Goal: Information Seeking & Learning: Learn about a topic

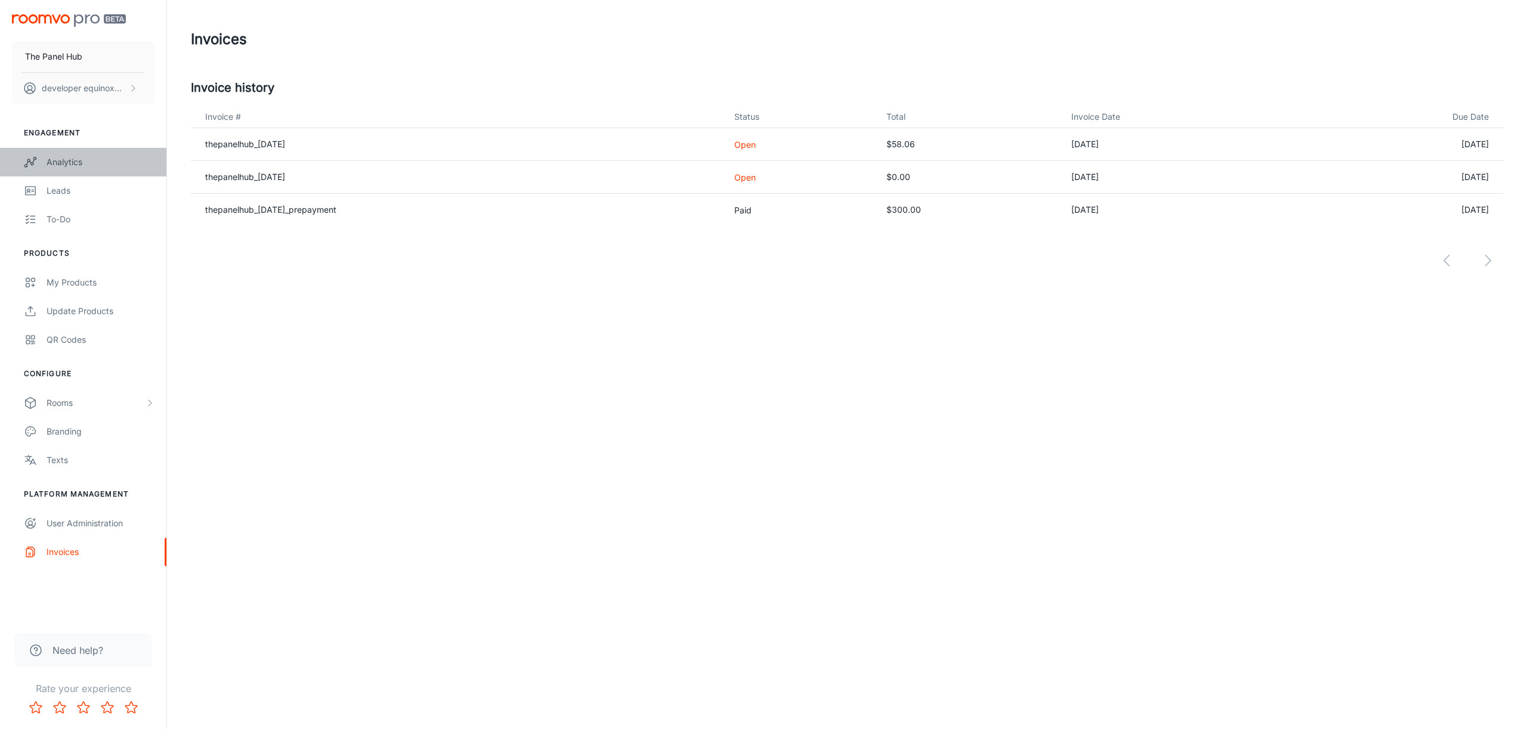
click at [88, 163] on div "Analytics" at bounding box center [101, 162] width 108 height 13
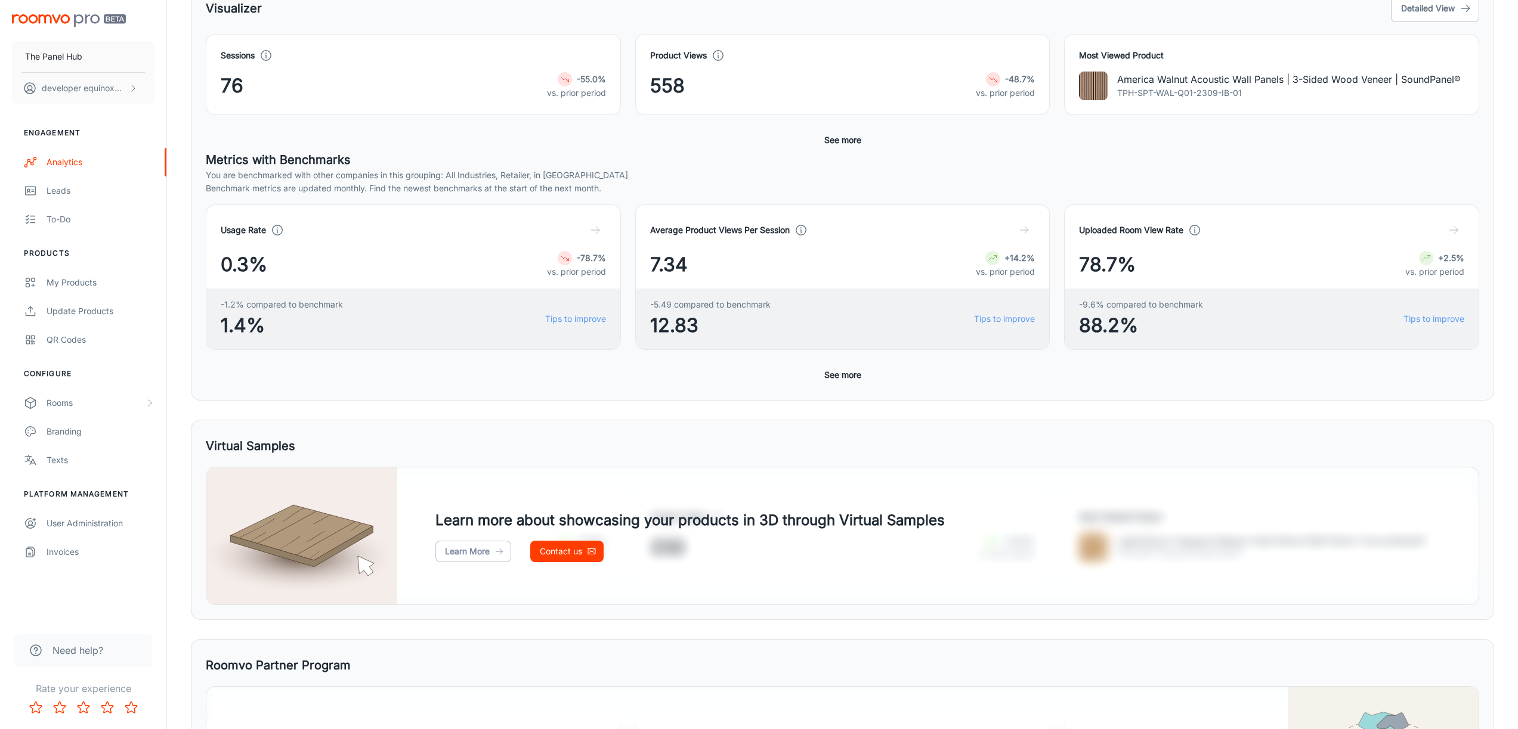
scroll to position [366, 0]
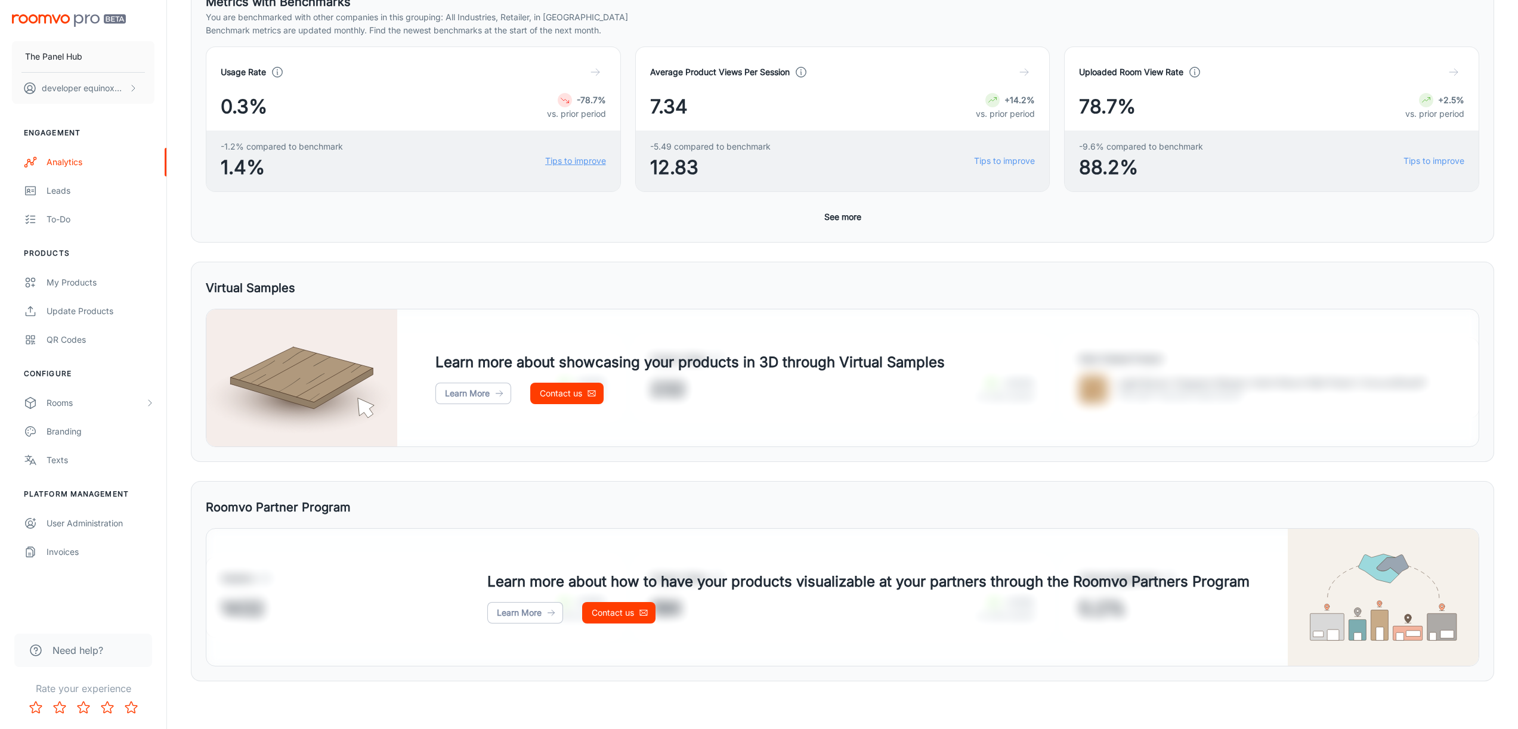
click at [574, 167] on link "Tips to improve" at bounding box center [575, 160] width 61 height 13
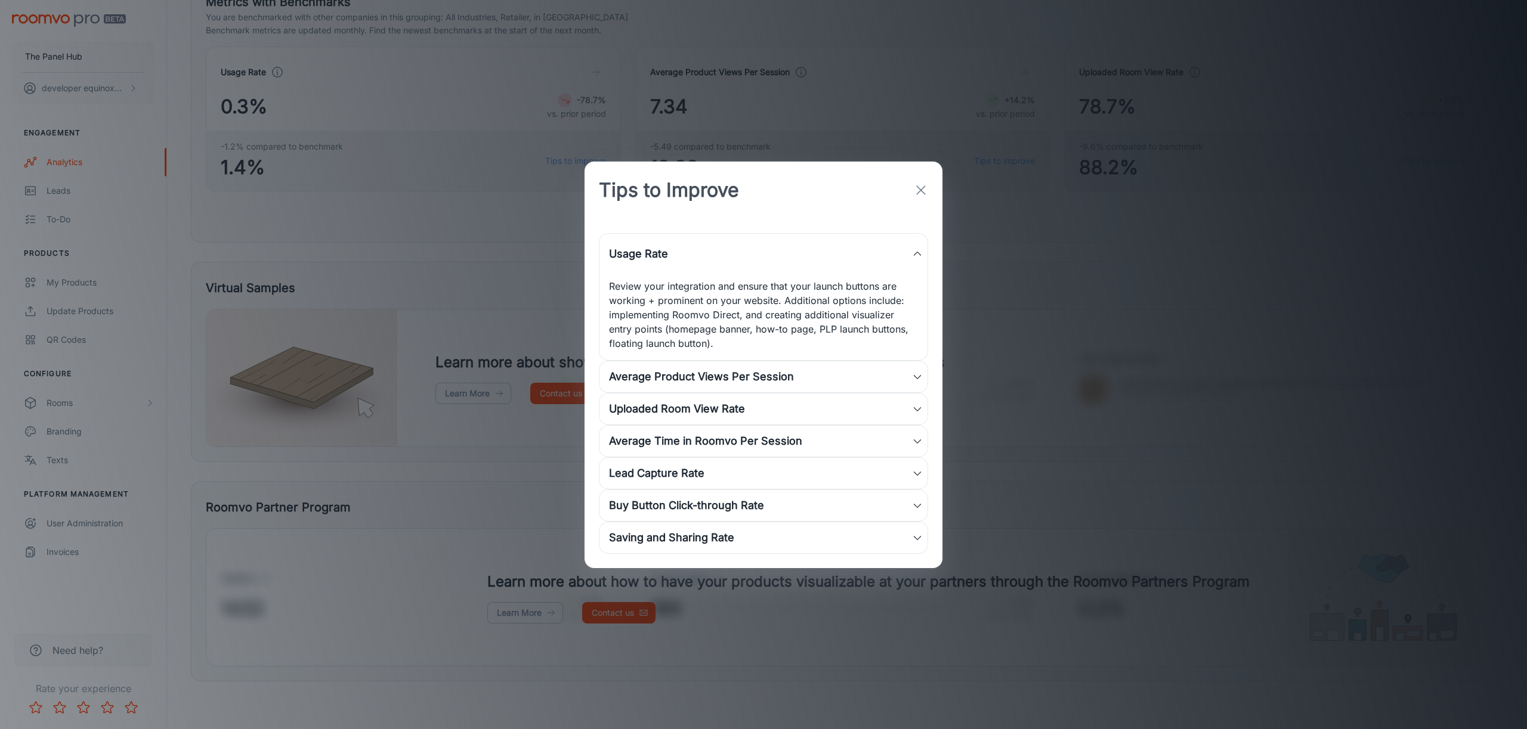
click at [770, 375] on div "Average Product Views Per Session" at bounding box center [760, 377] width 303 height 17
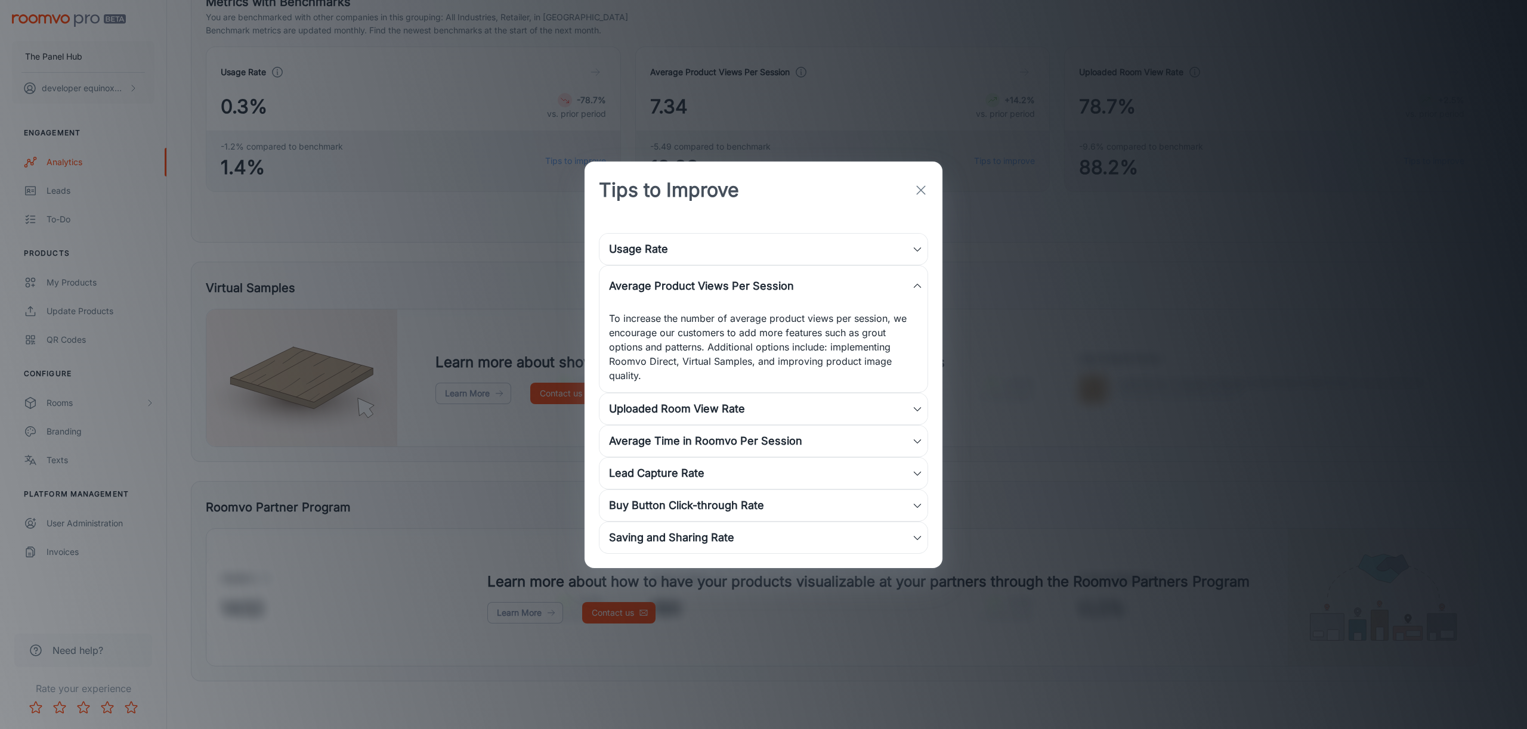
click at [797, 408] on div "Uploaded Room View Rate" at bounding box center [760, 409] width 303 height 17
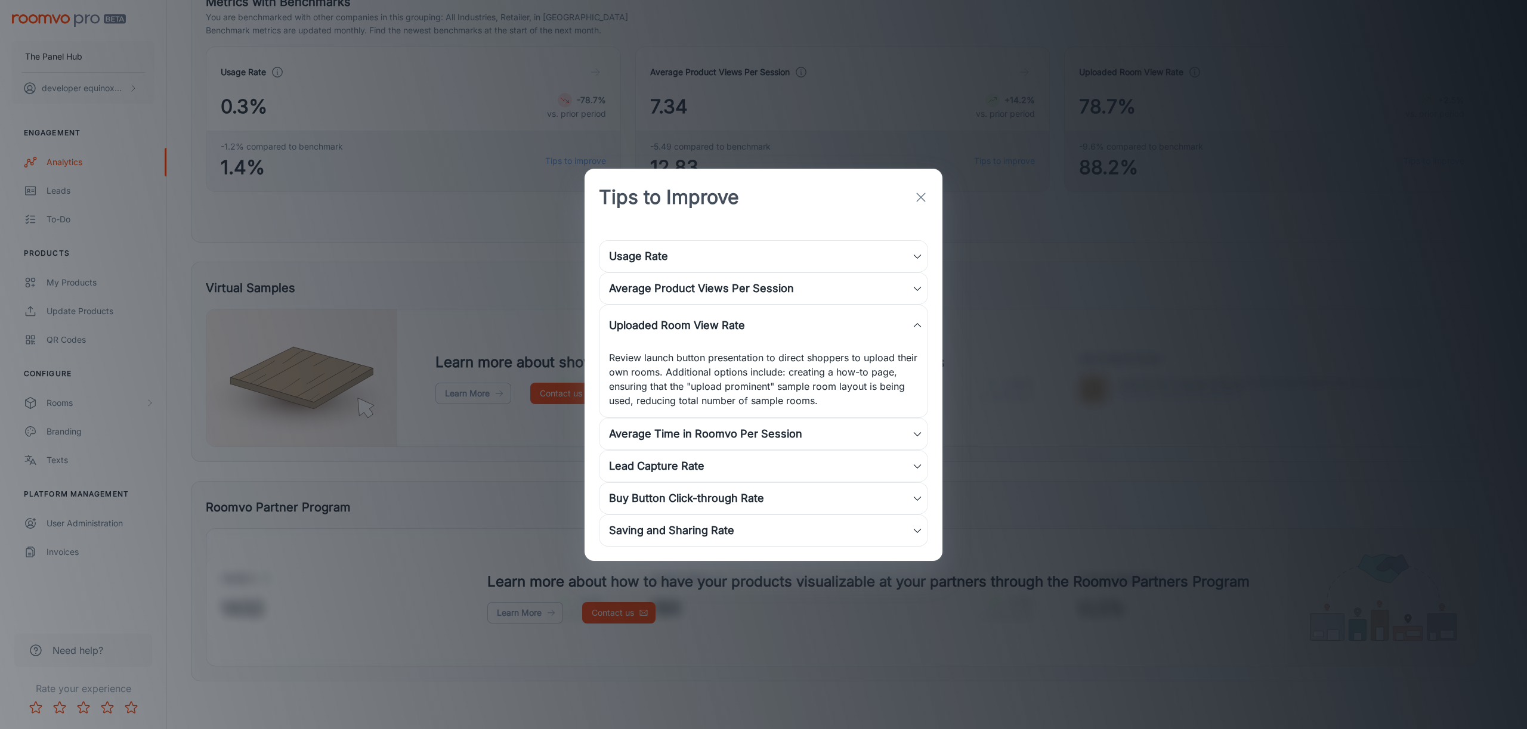
click at [794, 528] on div "Saving and Sharing Rate" at bounding box center [760, 530] width 303 height 17
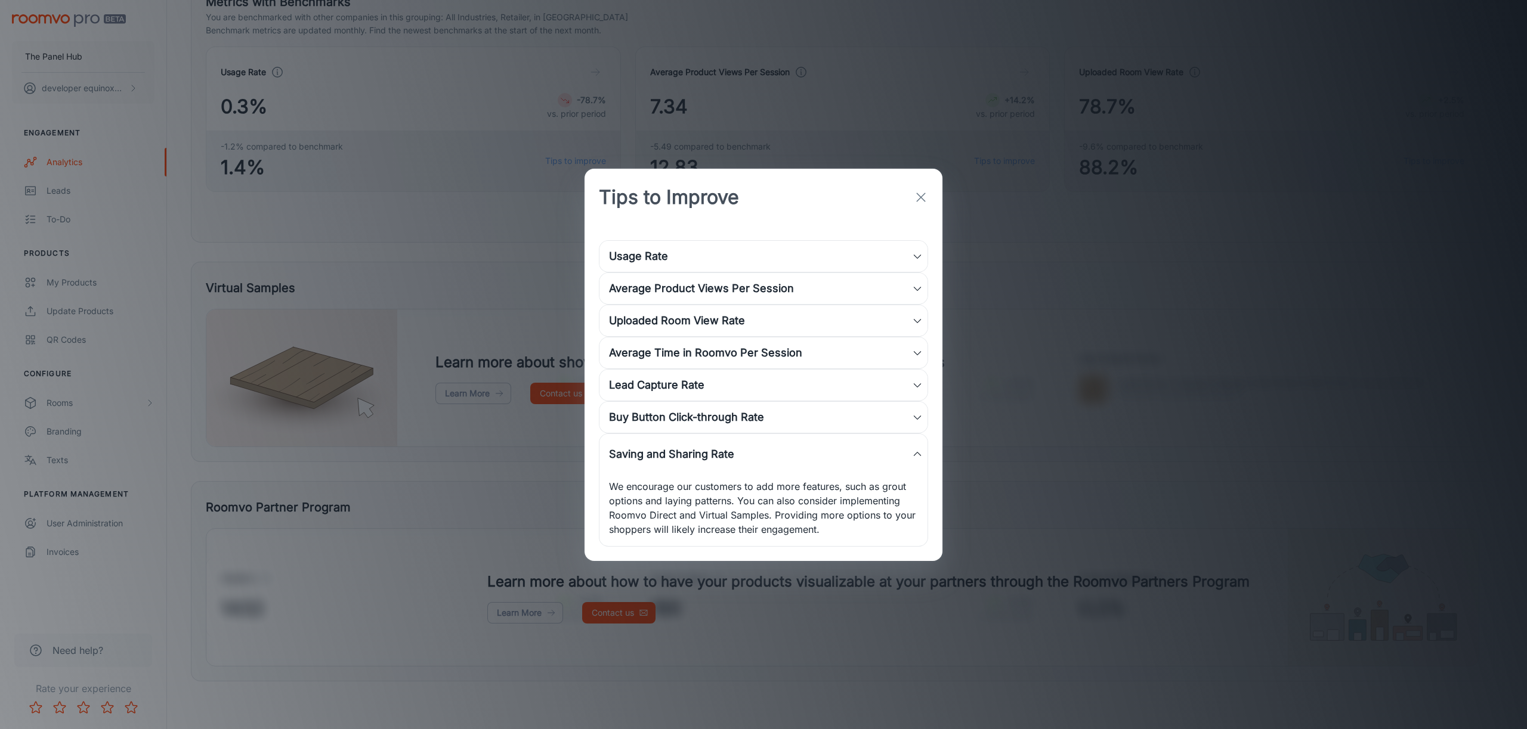
click at [754, 424] on div "Buy Button Click-through Rate" at bounding box center [760, 417] width 303 height 17
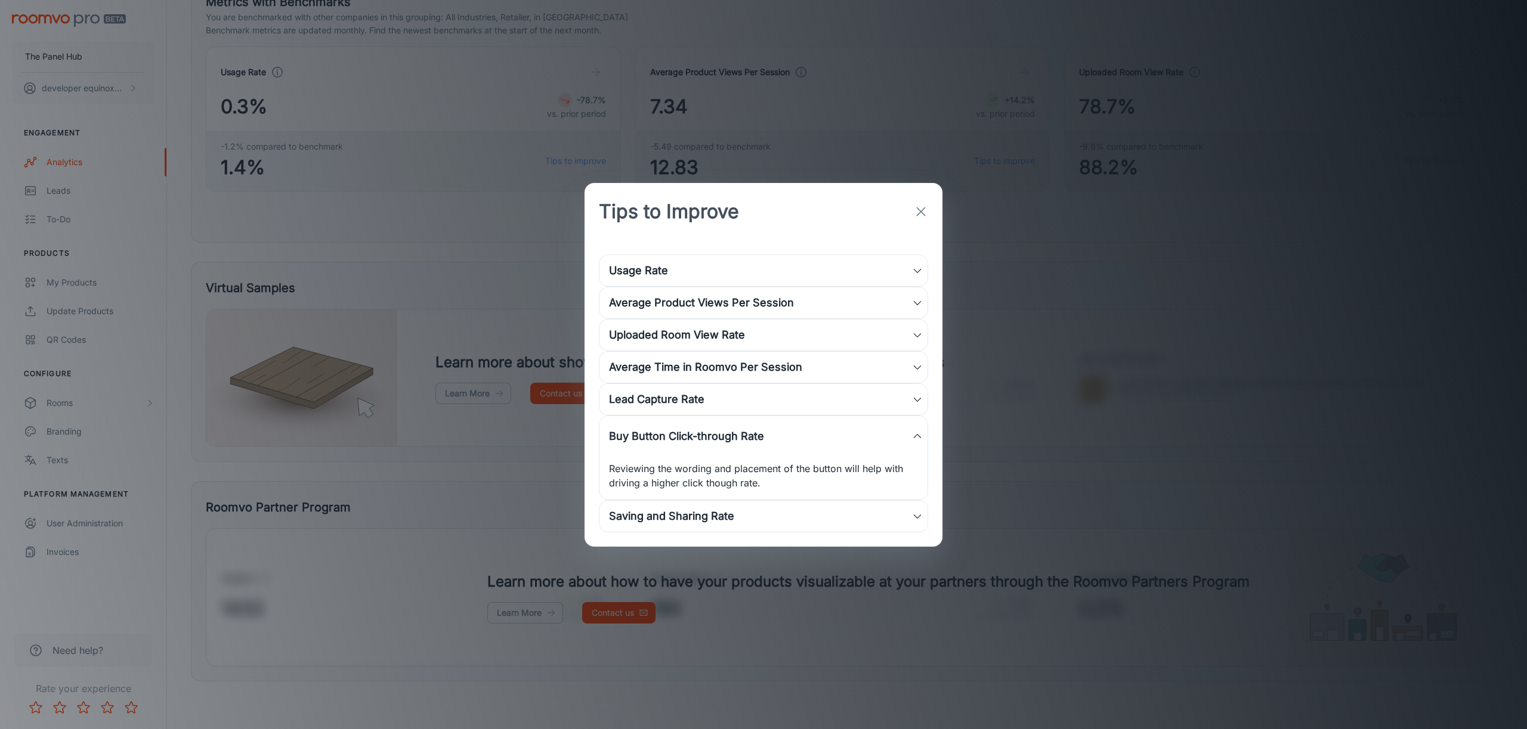
click at [760, 405] on div "Lead Capture Rate" at bounding box center [760, 399] width 303 height 17
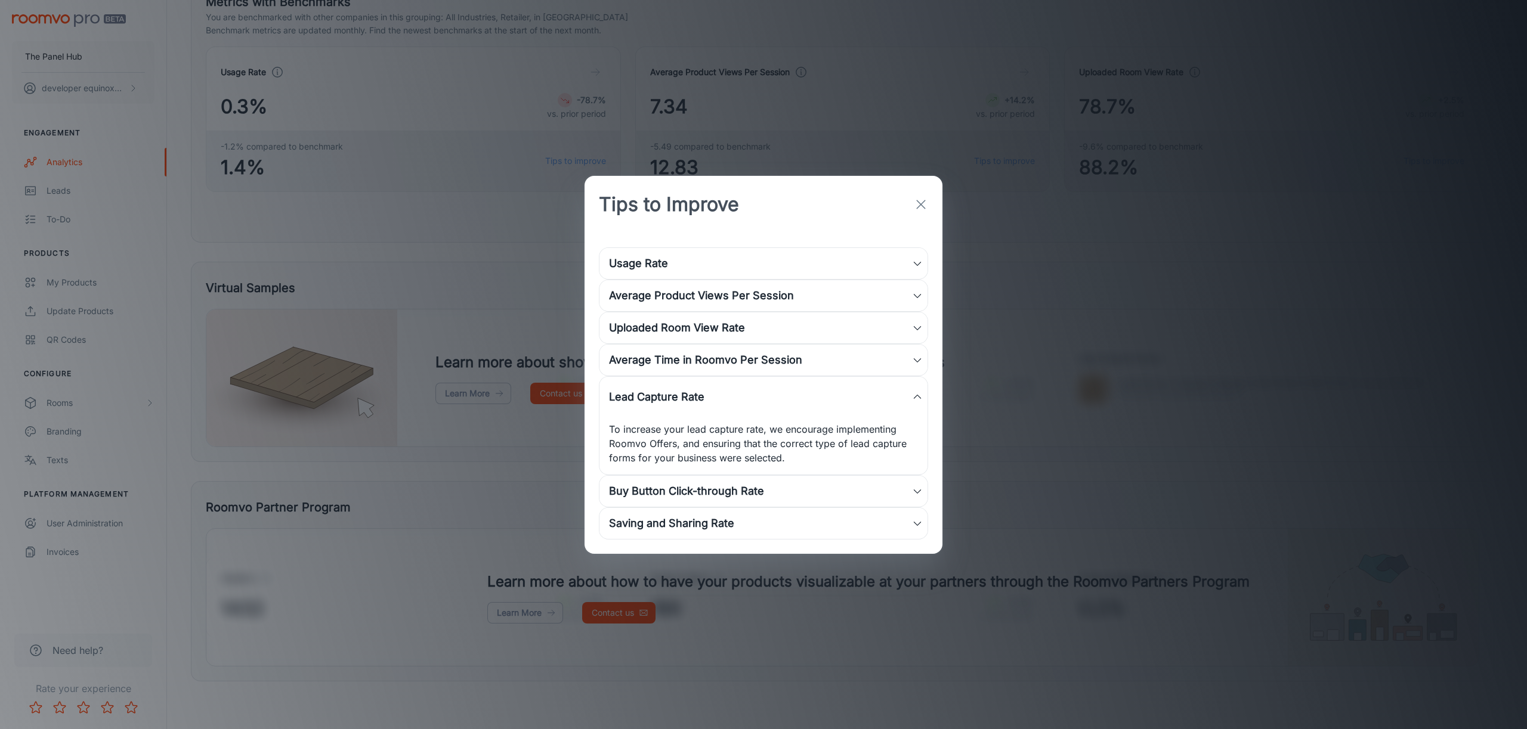
click at [917, 211] on icon "button" at bounding box center [921, 204] width 14 height 14
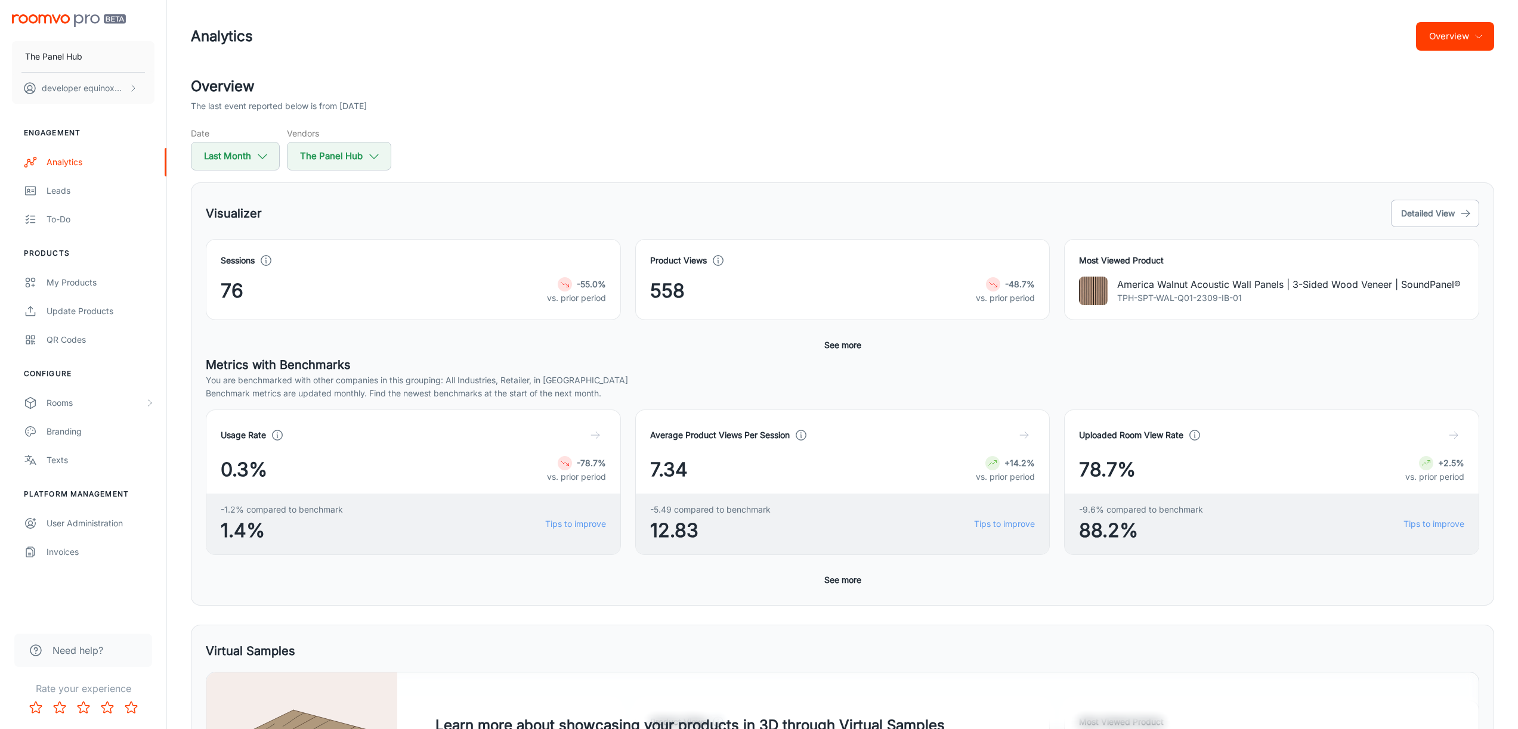
scroll to position [0, 0]
